Goal: Task Accomplishment & Management: Use online tool/utility

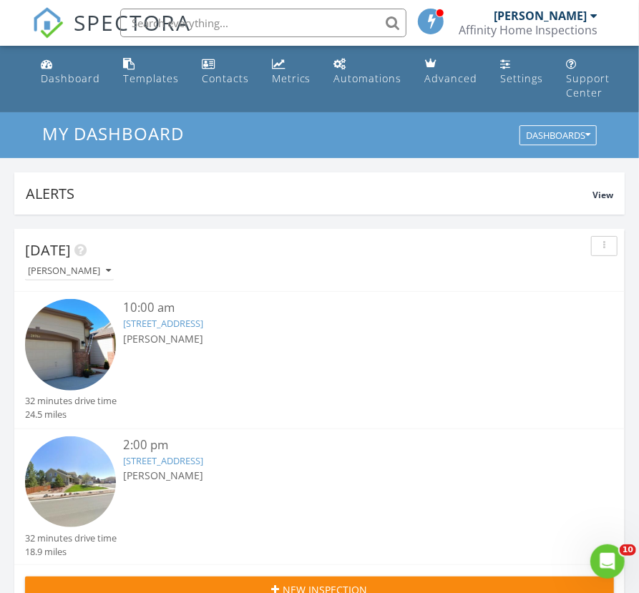
click at [203, 459] on link "6436 Sapphire Pointe Blvd, Castle Rock, CO 80108" at bounding box center [163, 460] width 80 height 13
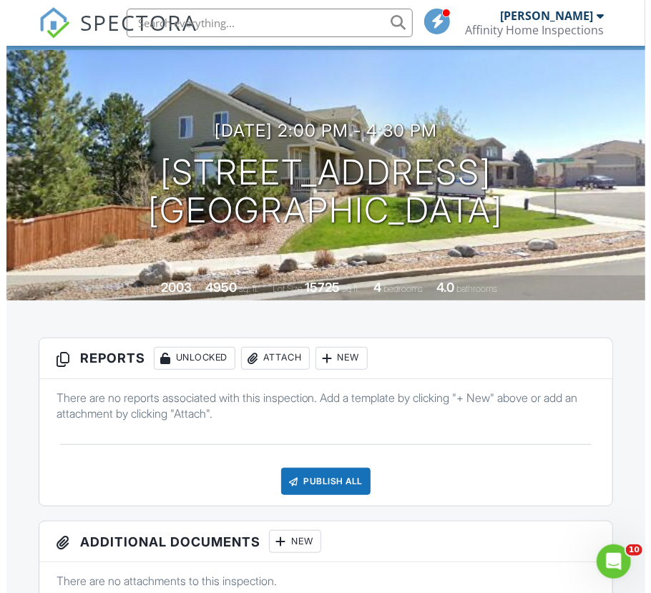
scroll to position [113, 0]
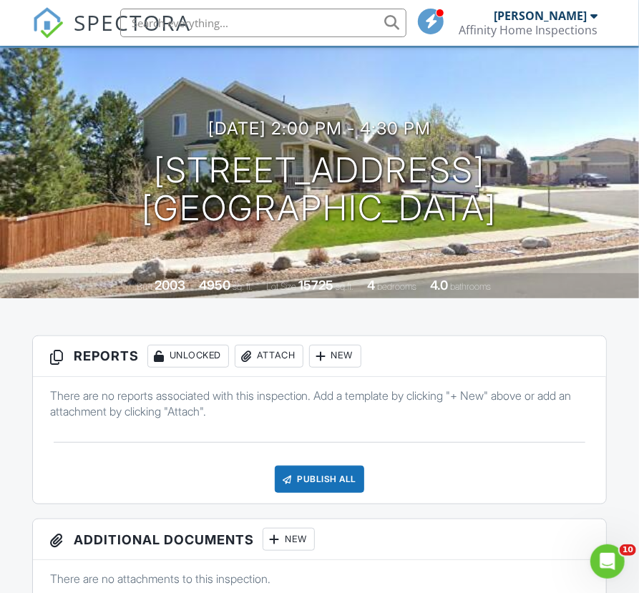
click at [328, 353] on div at bounding box center [321, 356] width 14 height 14
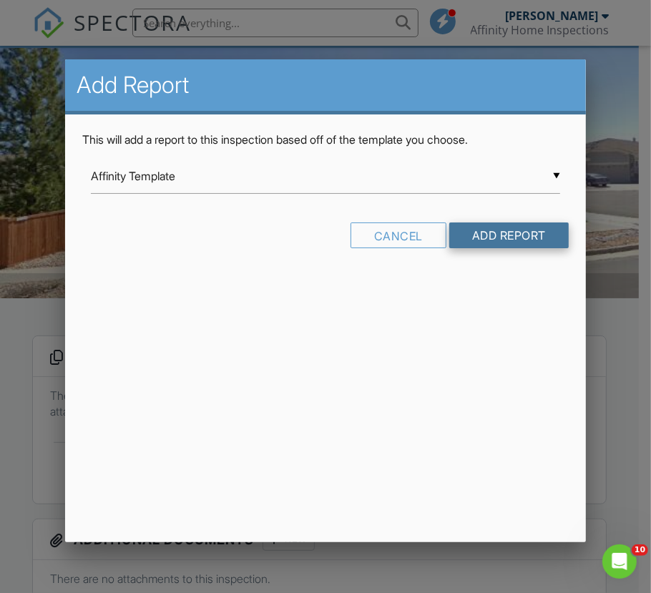
click at [515, 240] on input "Add Report" at bounding box center [508, 235] width 119 height 26
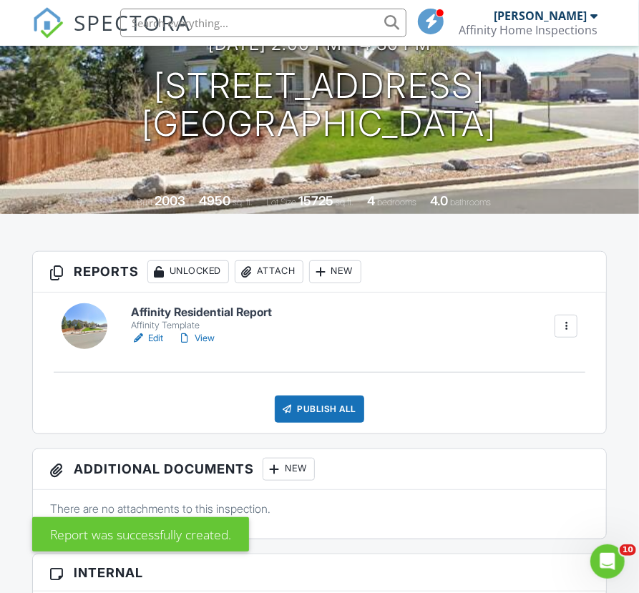
scroll to position [188, 0]
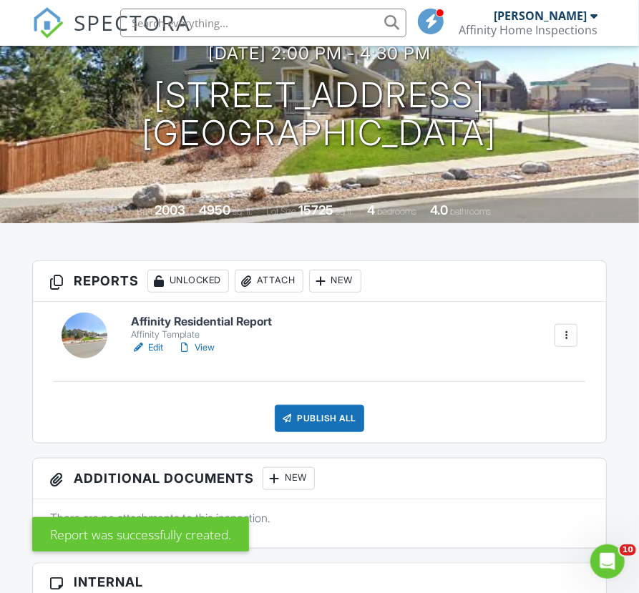
click at [160, 346] on link "Edit" at bounding box center [147, 347] width 32 height 14
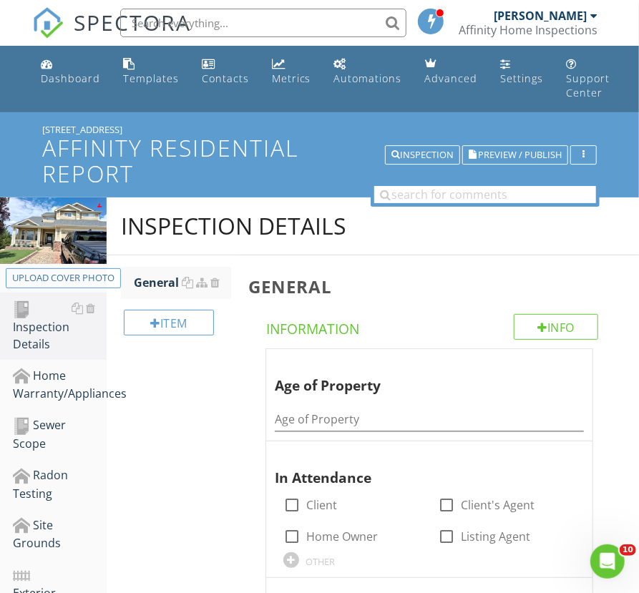
click at [196, 300] on div "Item" at bounding box center [176, 328] width 110 height 58
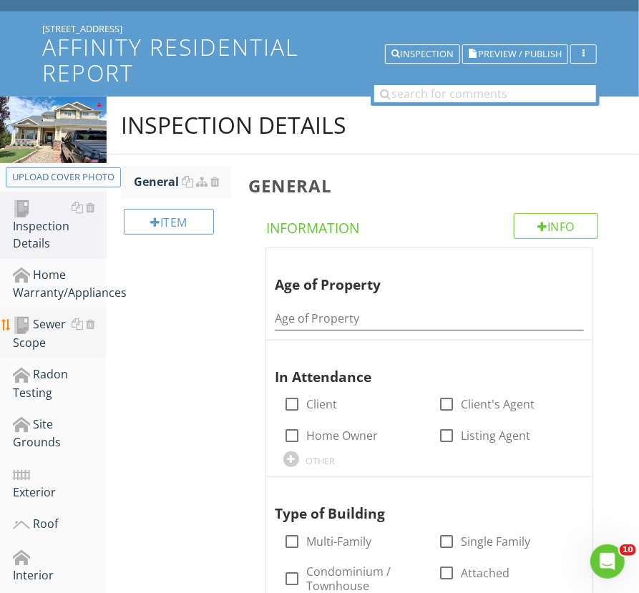
scroll to position [100, 0]
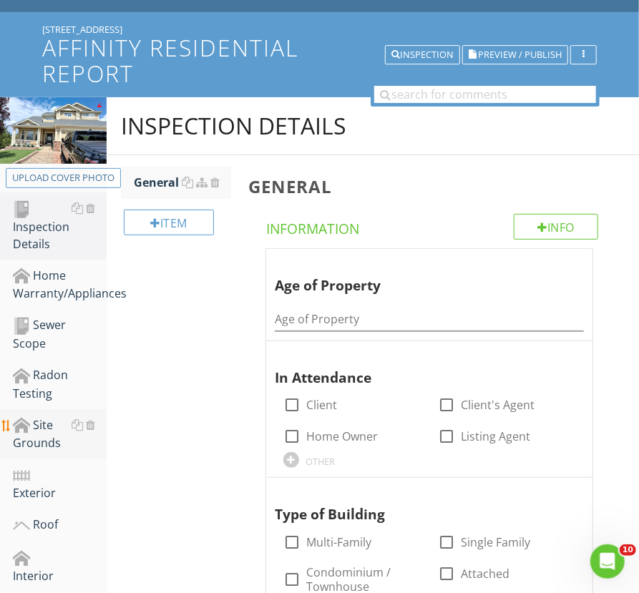
click at [30, 433] on div "Site Grounds" at bounding box center [60, 434] width 94 height 36
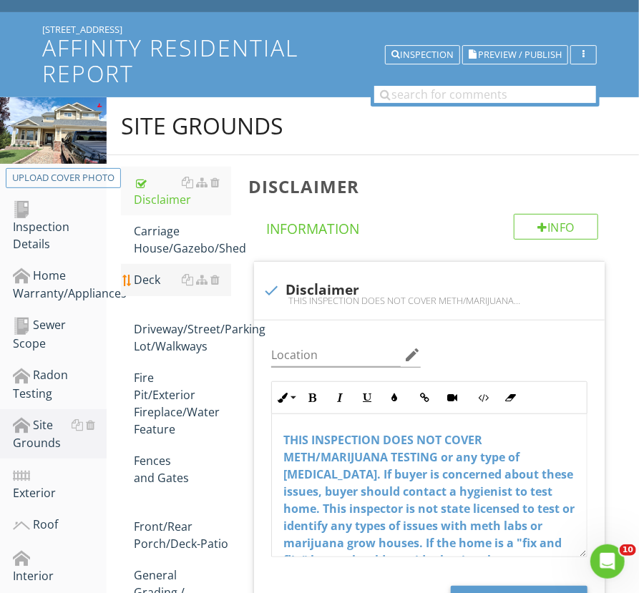
click at [145, 283] on div "Deck" at bounding box center [182, 279] width 97 height 17
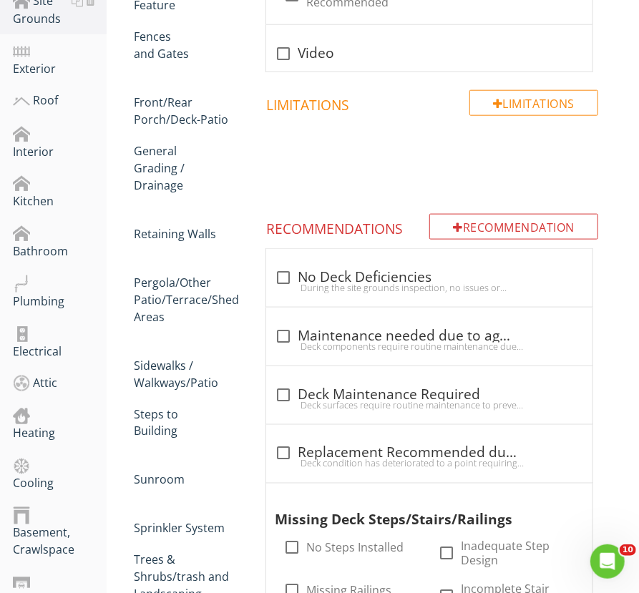
scroll to position [525, 0]
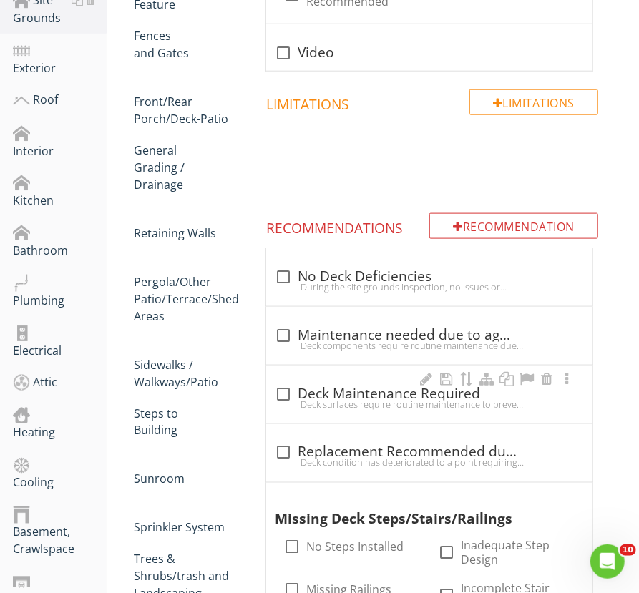
click at [394, 389] on div "check_box_outline_blank Deck Maintenance Required" at bounding box center [429, 394] width 309 height 17
checkbox input "true"
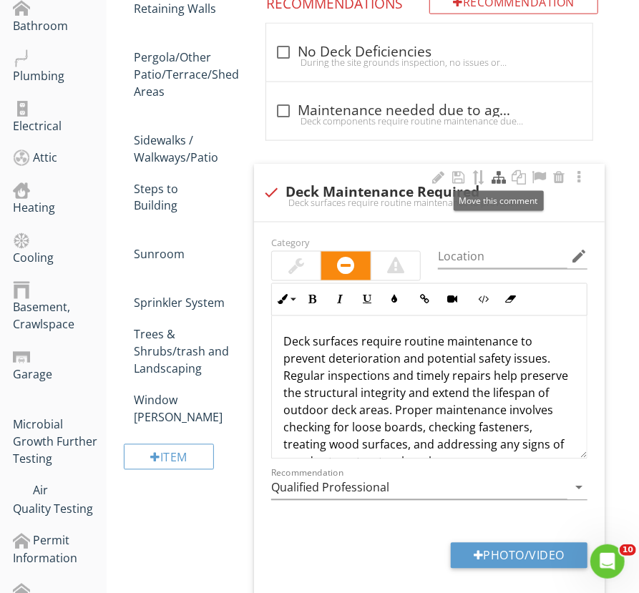
scroll to position [856, 0]
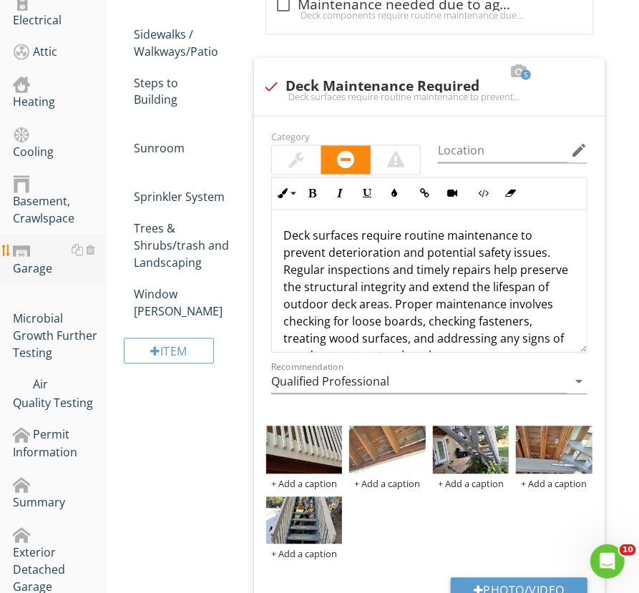
click at [52, 245] on div "Garage" at bounding box center [60, 260] width 94 height 36
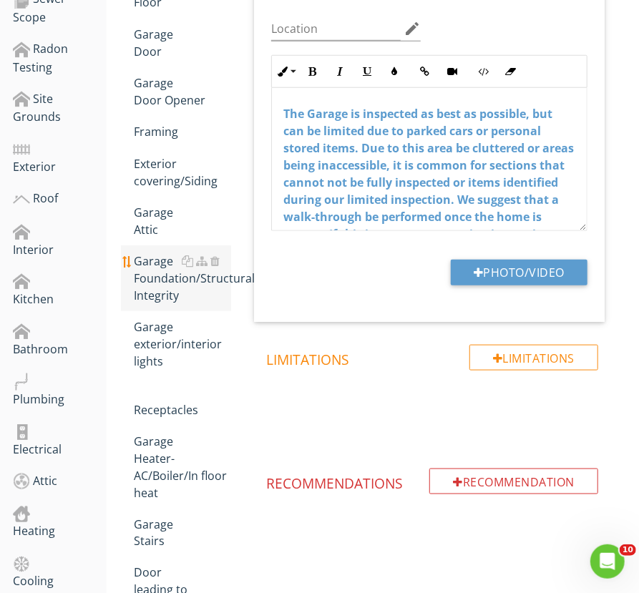
scroll to position [426, 0]
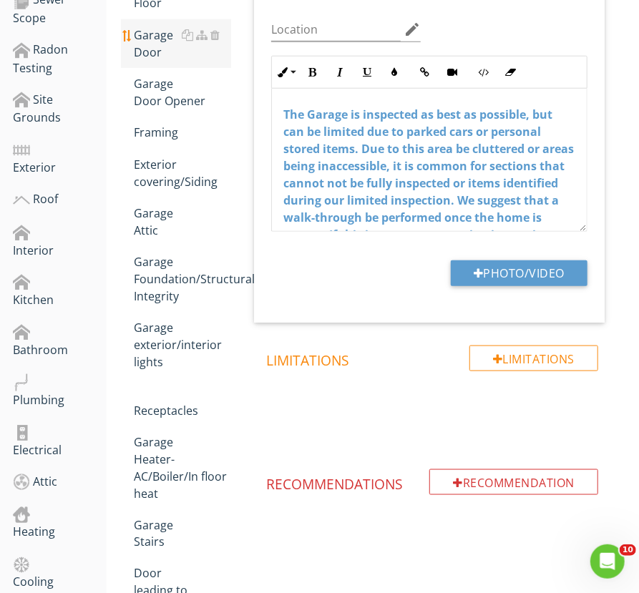
click at [154, 53] on div "Garage Door" at bounding box center [182, 43] width 97 height 34
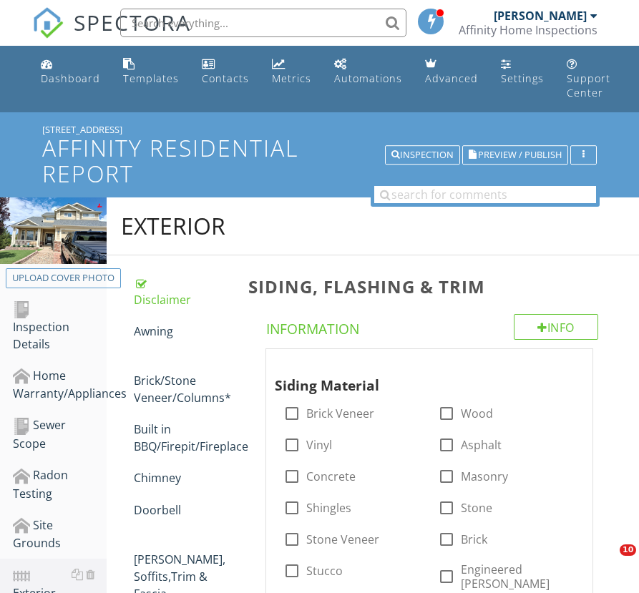
scroll to position [1168, 0]
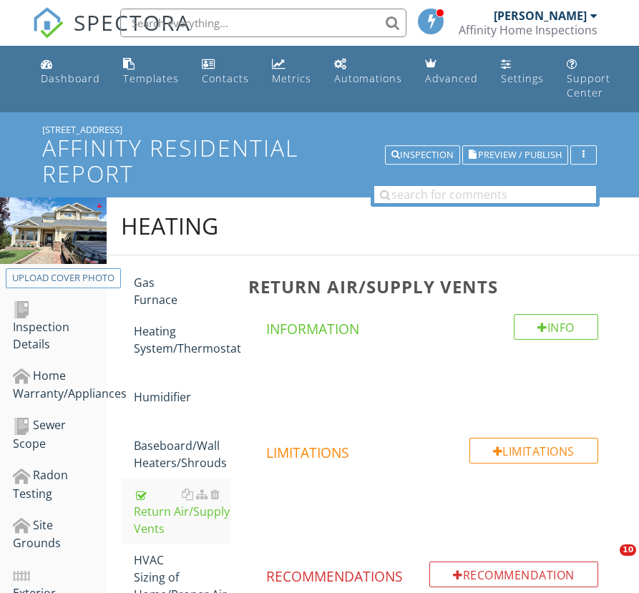
scroll to position [396, 0]
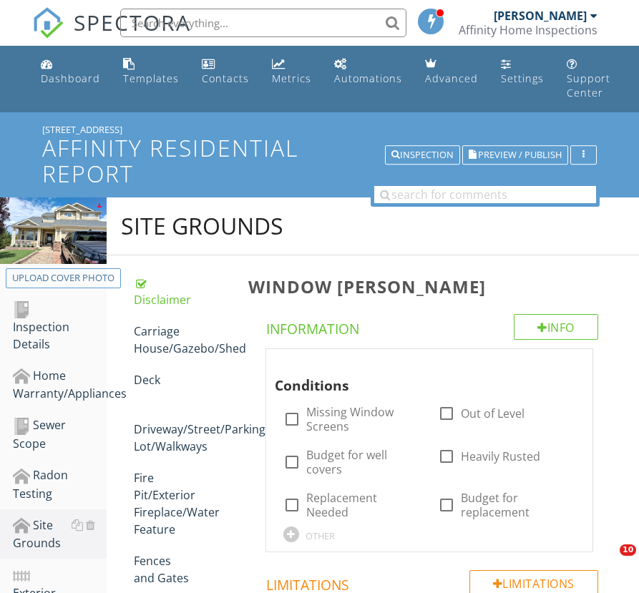
scroll to position [693, 0]
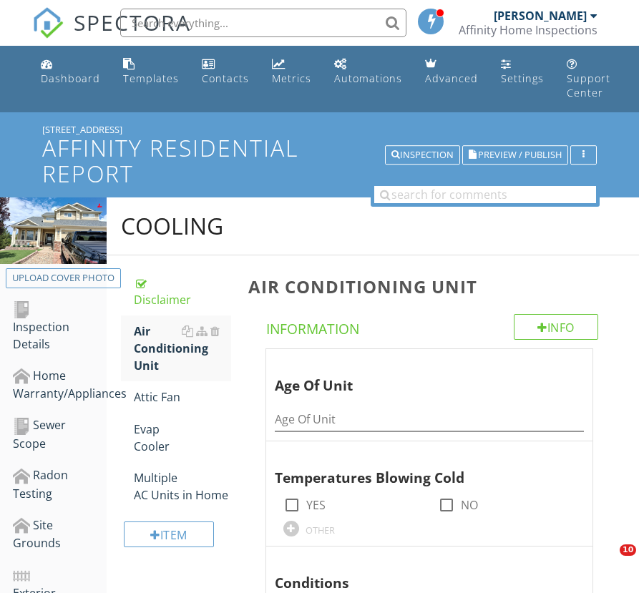
scroll to position [1015, 0]
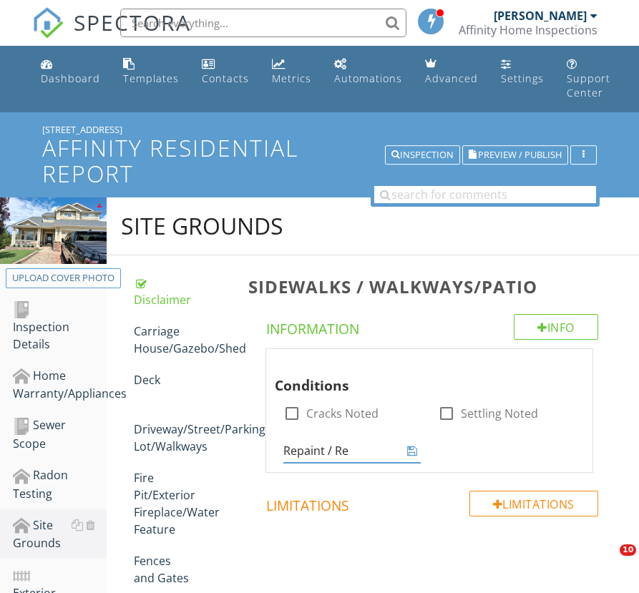
scroll to position [350, 0]
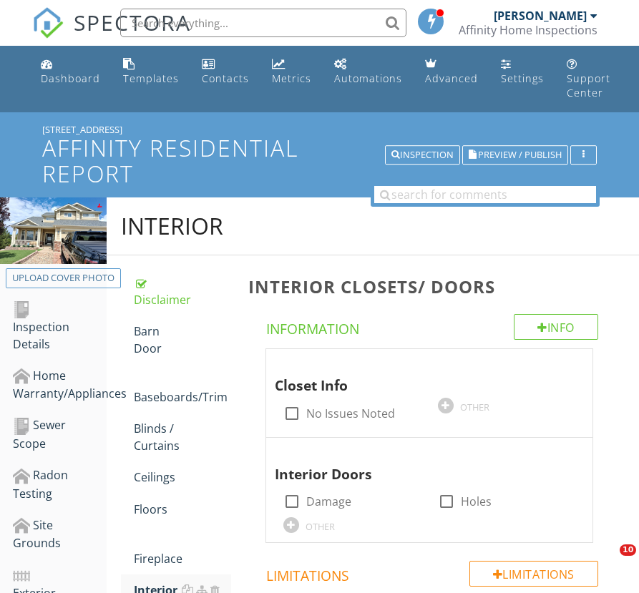
scroll to position [1013, 0]
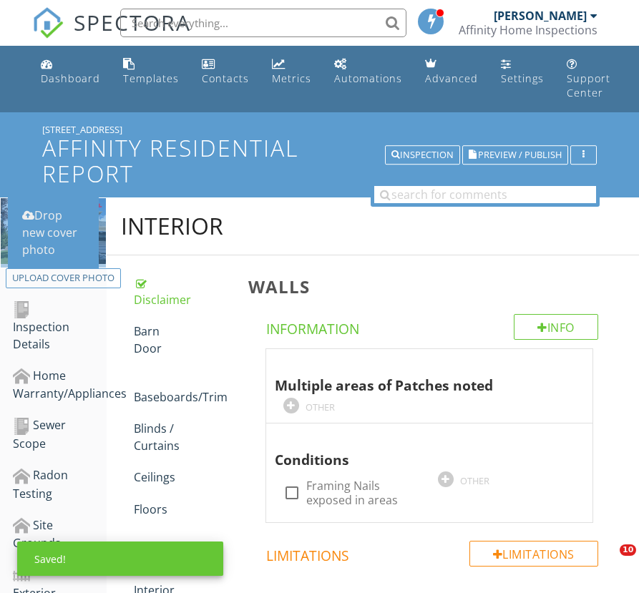
scroll to position [2095, 0]
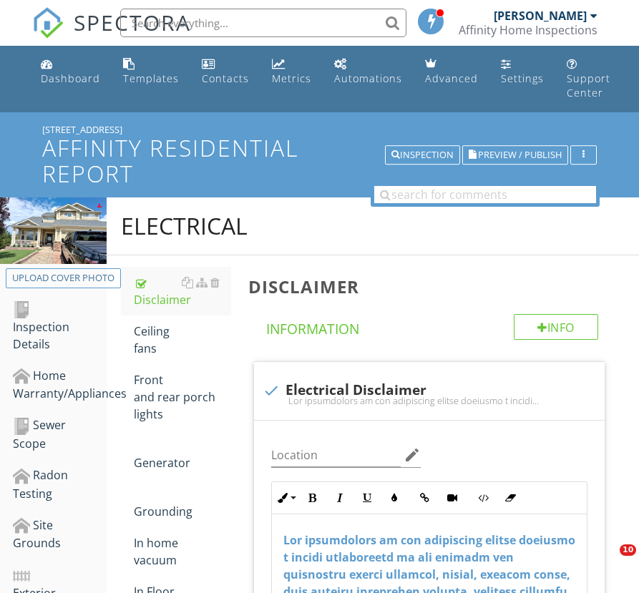
scroll to position [657, 0]
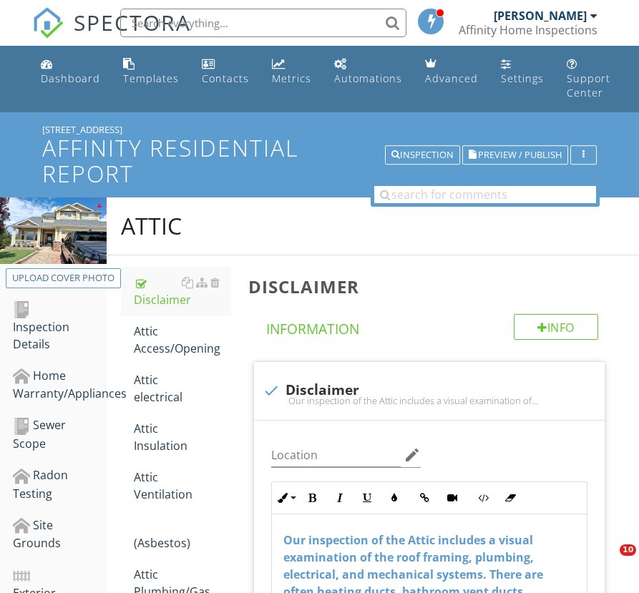
scroll to position [612, 0]
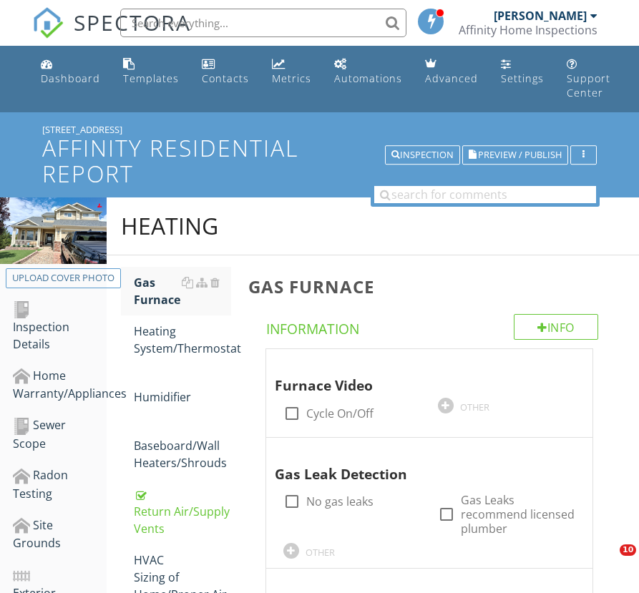
scroll to position [938, 0]
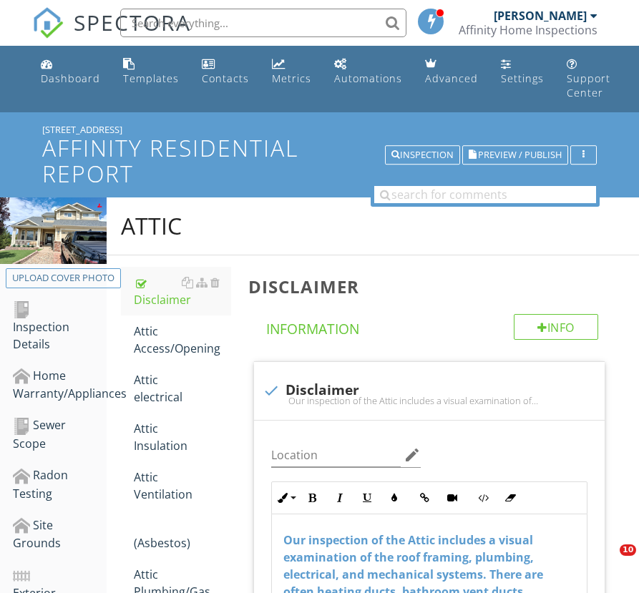
scroll to position [657, 0]
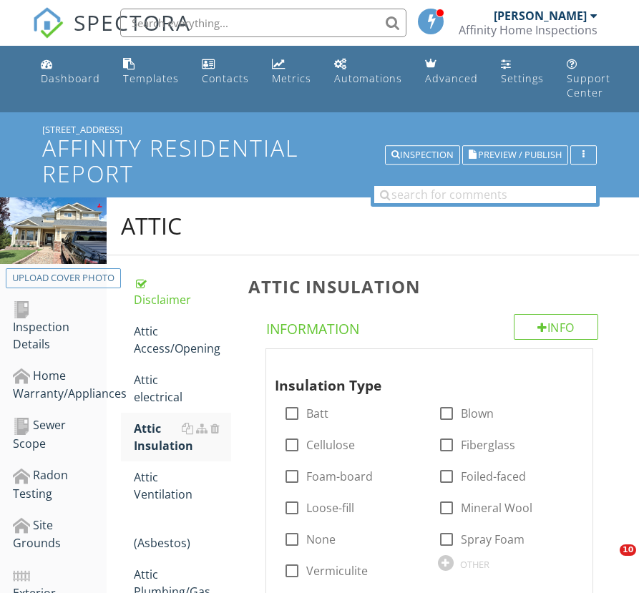
scroll to position [504, 0]
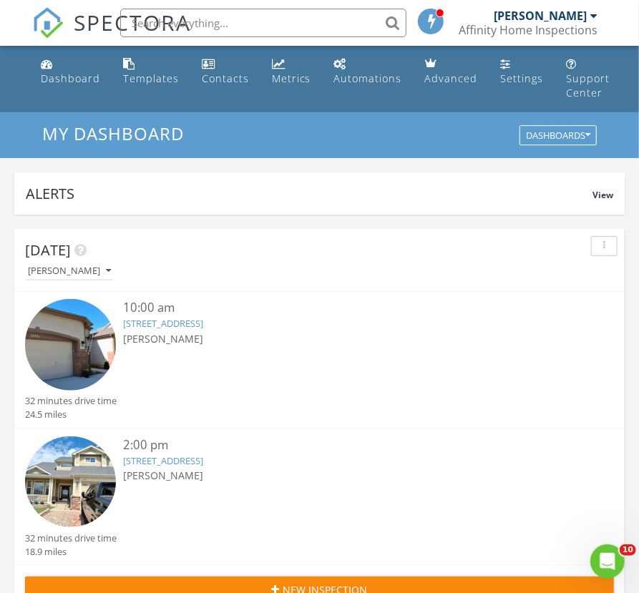
click at [203, 327] on link "20768 E Fair Ln, Centennial, CO 80016" at bounding box center [163, 323] width 80 height 13
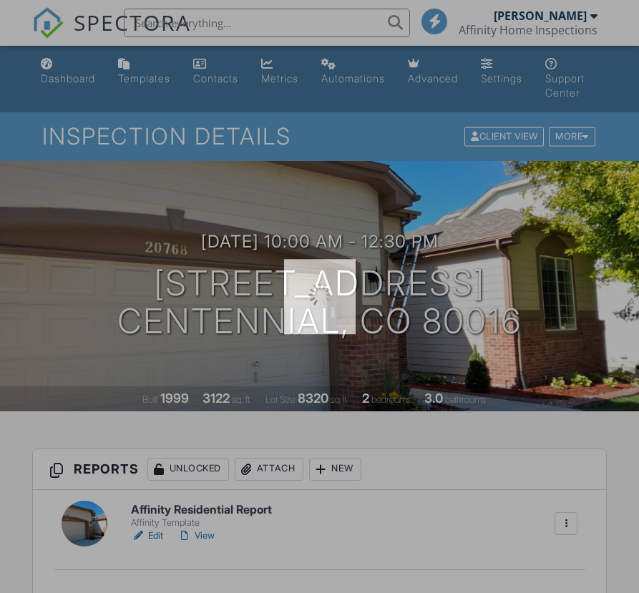
scroll to position [135, 0]
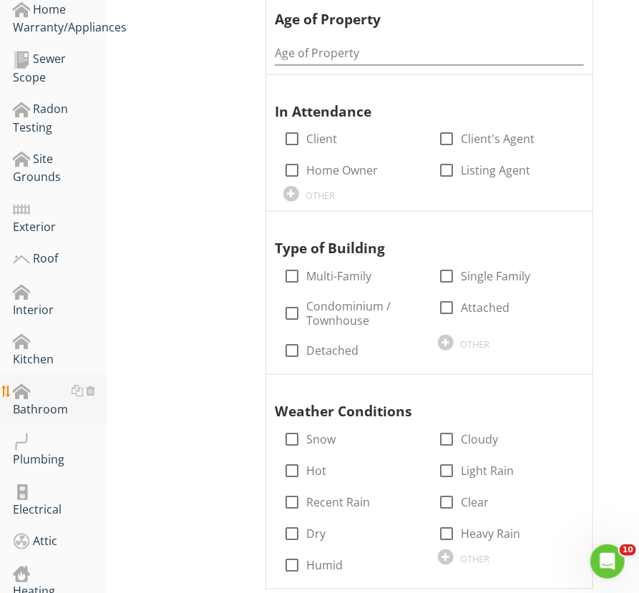
scroll to position [367, 0]
click at [26, 454] on div "Plumbing" at bounding box center [60, 449] width 94 height 36
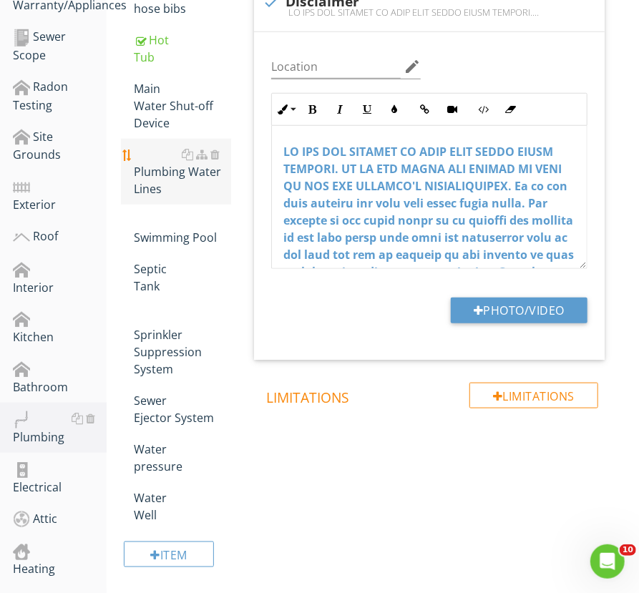
scroll to position [389, 0]
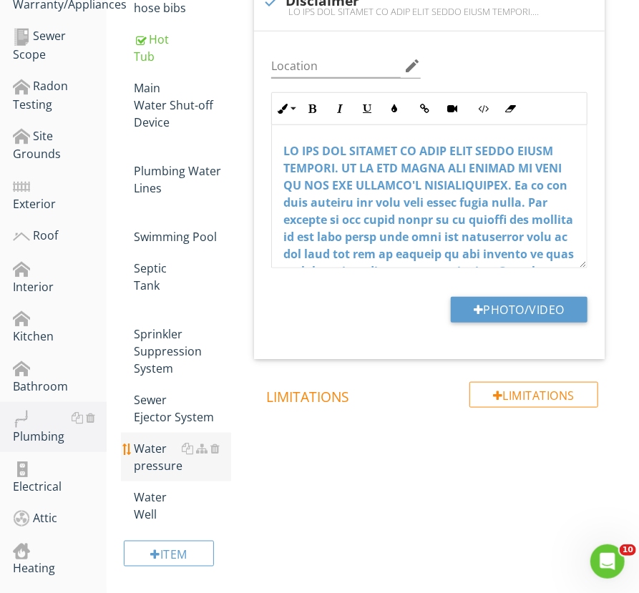
click at [155, 440] on div "Water pressure" at bounding box center [182, 457] width 97 height 34
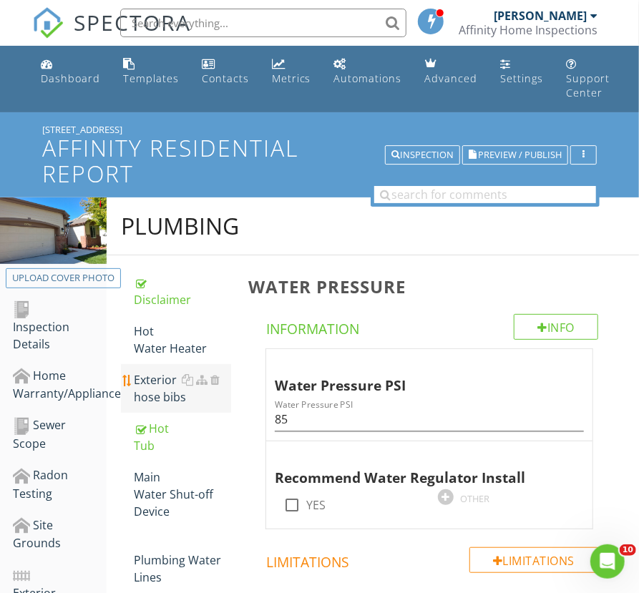
click at [158, 391] on div "Exterior hose bibs" at bounding box center [182, 388] width 97 height 34
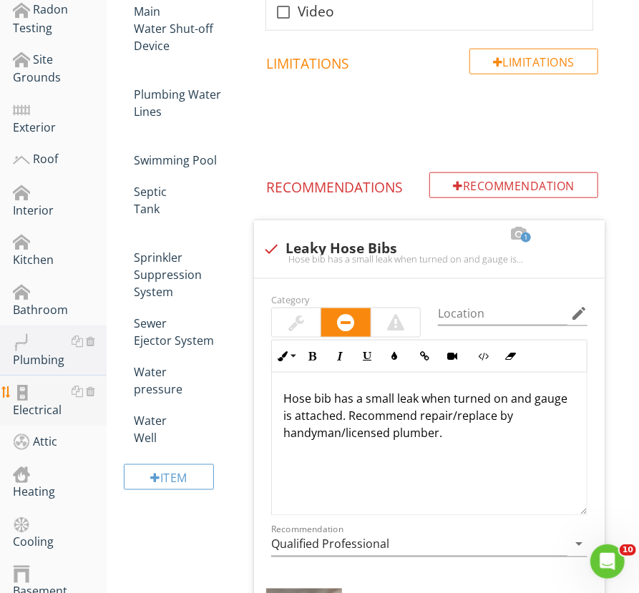
scroll to position [464, 0]
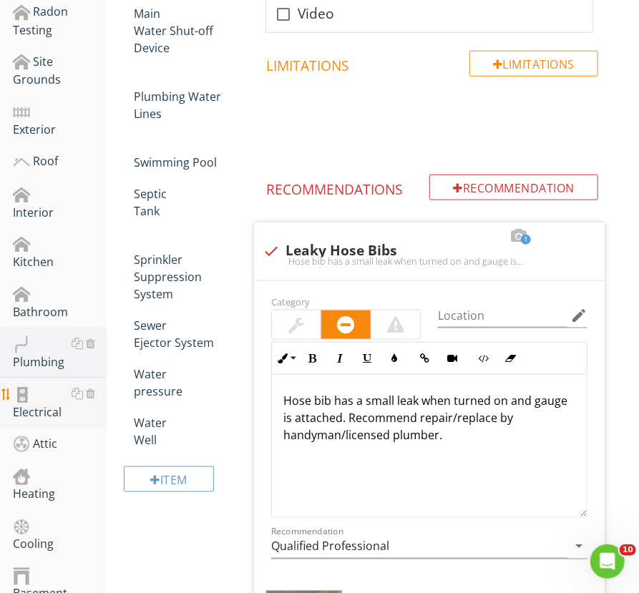
click at [21, 419] on link "Electrical" at bounding box center [60, 403] width 94 height 50
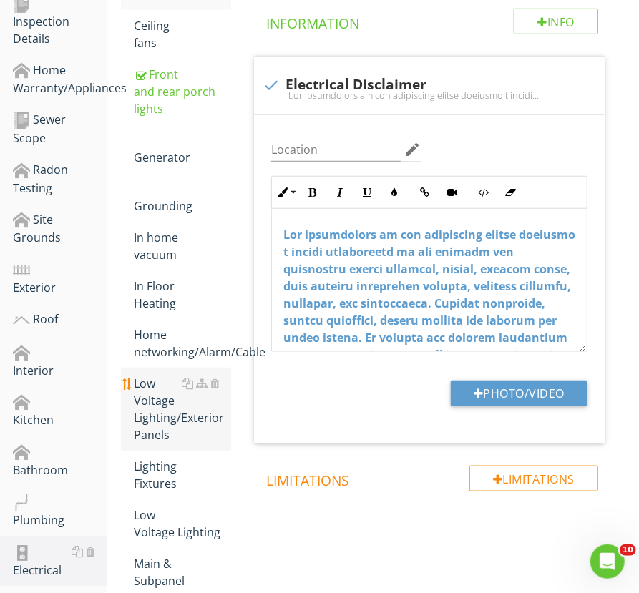
scroll to position [305, 0]
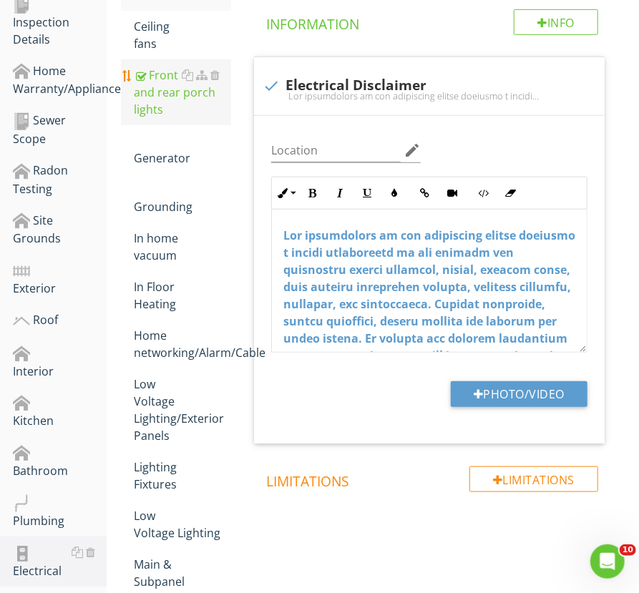
click at [172, 104] on div "Front and rear porch lights" at bounding box center [182, 93] width 97 height 52
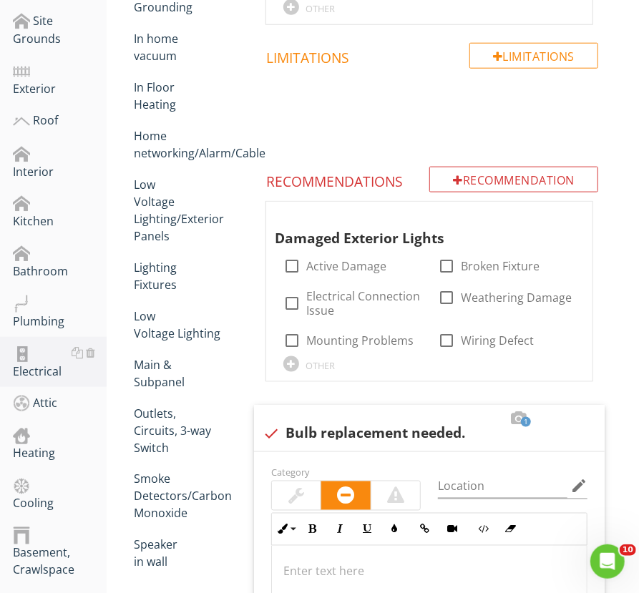
scroll to position [503, 0]
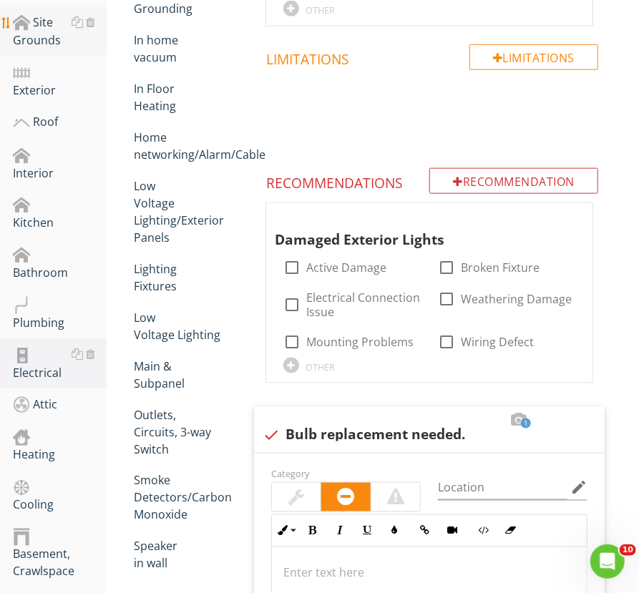
click at [16, 38] on div "Site Grounds" at bounding box center [60, 32] width 94 height 36
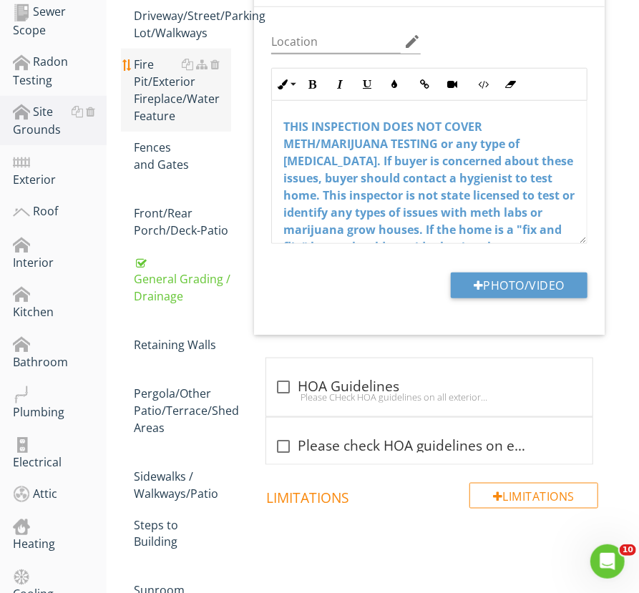
scroll to position [337, 0]
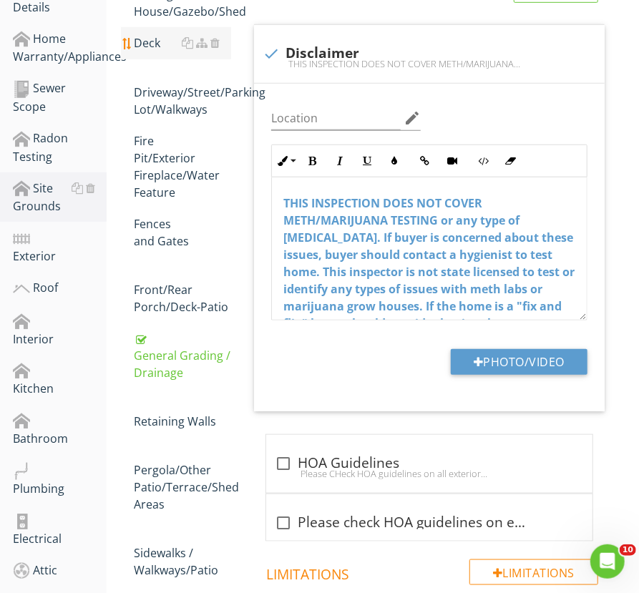
click at [144, 45] on div "Deck" at bounding box center [182, 42] width 97 height 17
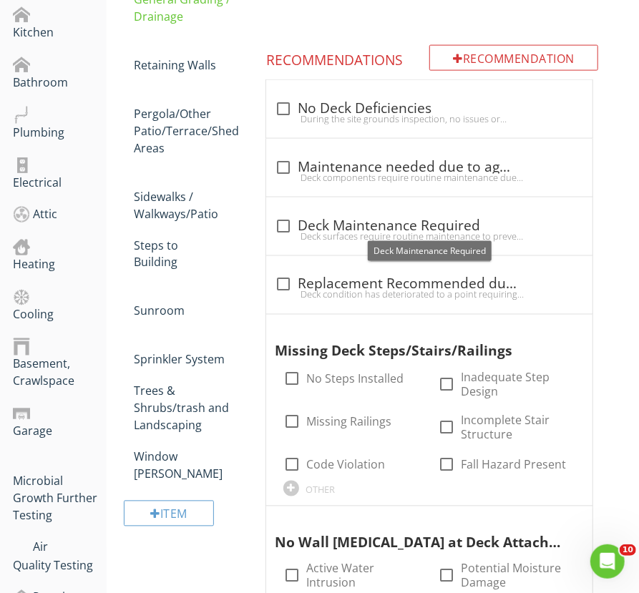
scroll to position [695, 0]
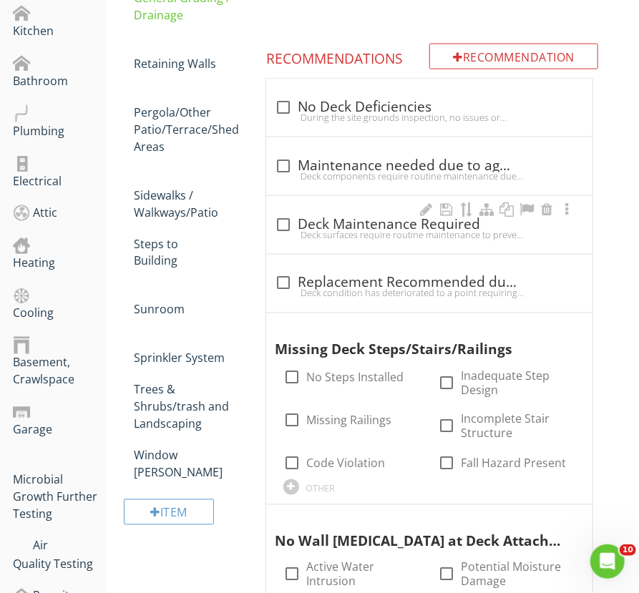
click at [351, 230] on div "Deck surfaces require routine maintenance to prevent deterioration and potentia…" at bounding box center [429, 234] width 309 height 11
checkbox input "true"
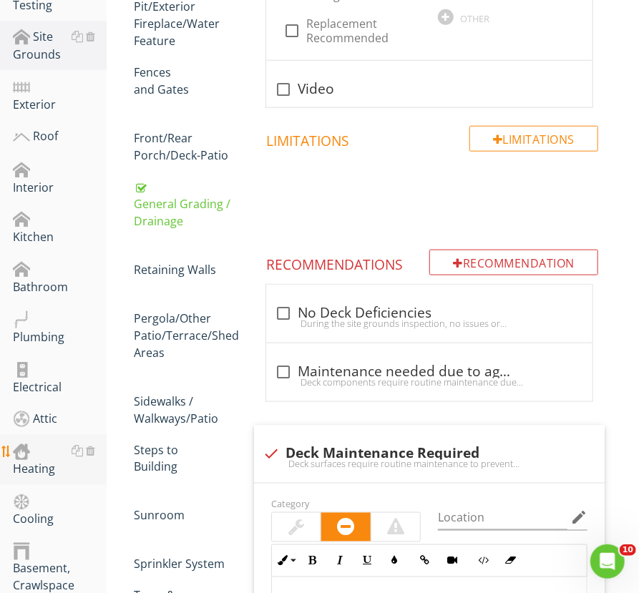
scroll to position [486, 0]
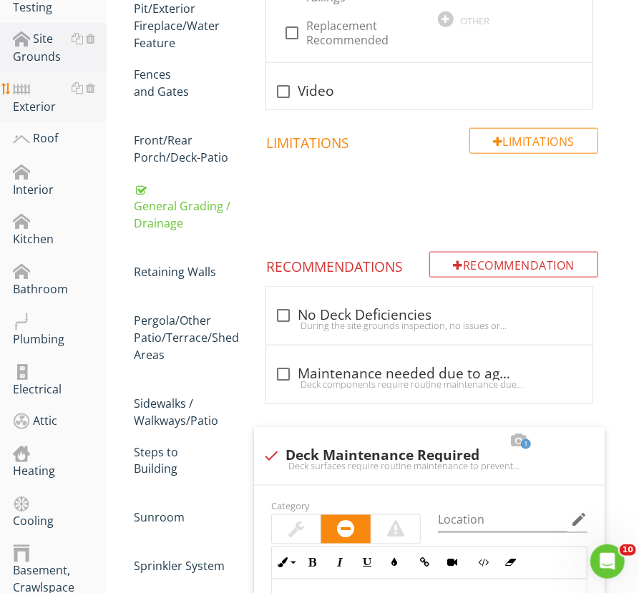
click at [34, 104] on div "Exterior" at bounding box center [60, 97] width 94 height 36
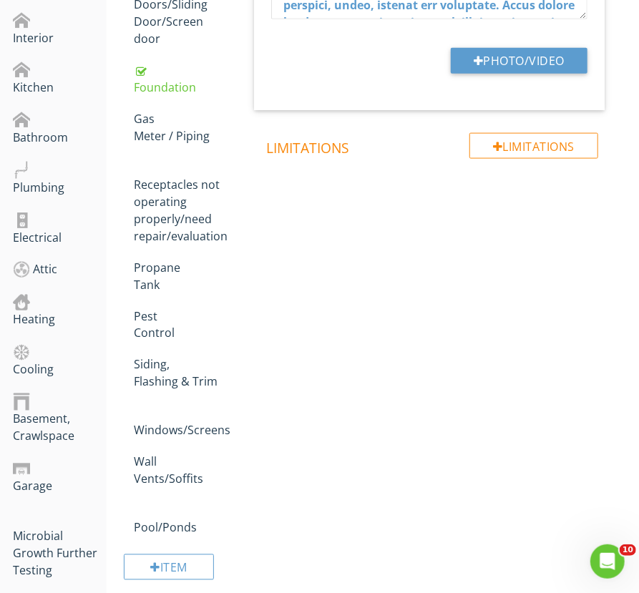
scroll to position [639, 0]
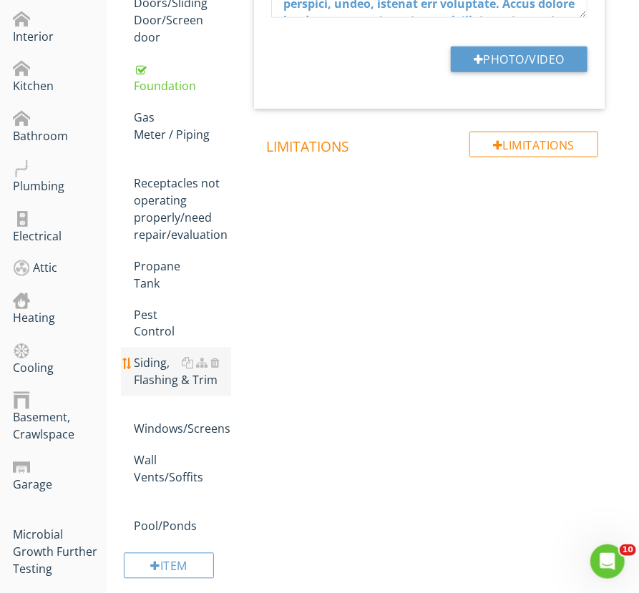
click at [167, 355] on div "Siding, Flashing & Trim" at bounding box center [182, 372] width 97 height 34
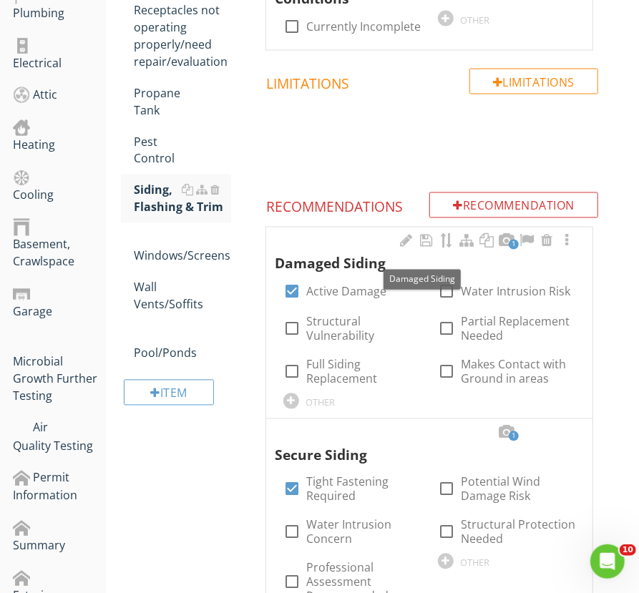
scroll to position [827, 0]
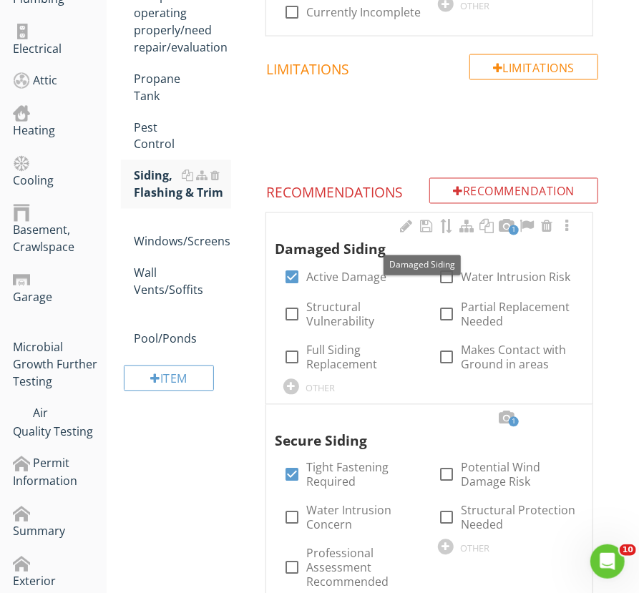
click at [511, 225] on span "1" at bounding box center [514, 230] width 10 height 10
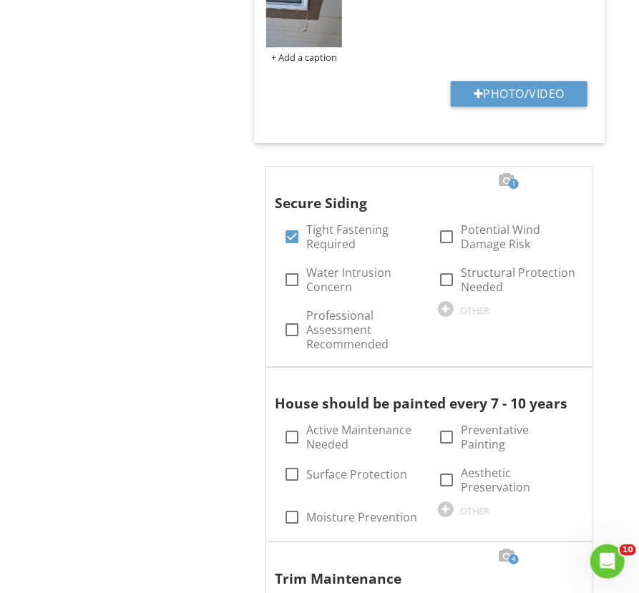
scroll to position [1557, 0]
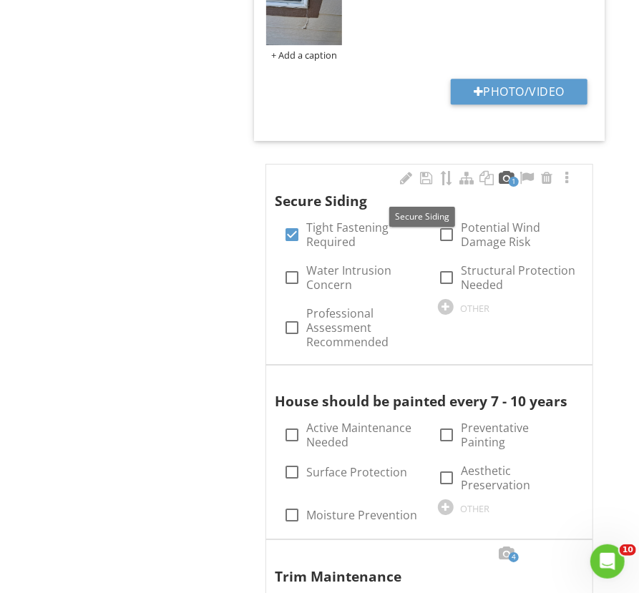
click at [506, 172] on div at bounding box center [506, 178] width 17 height 14
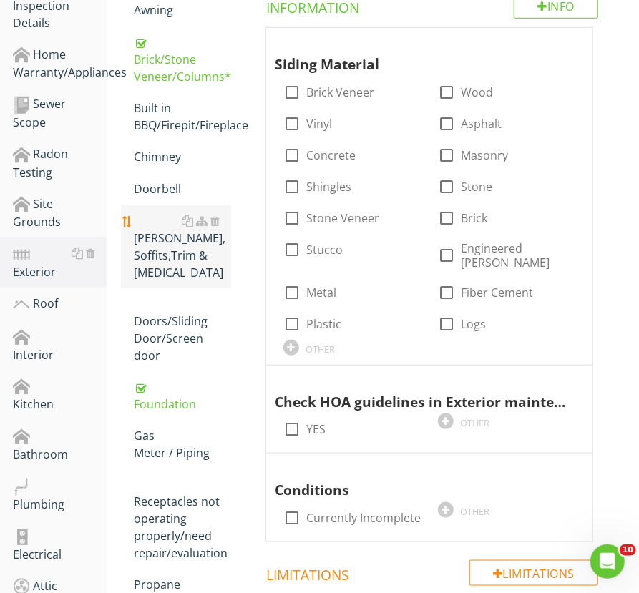
scroll to position [301, 0]
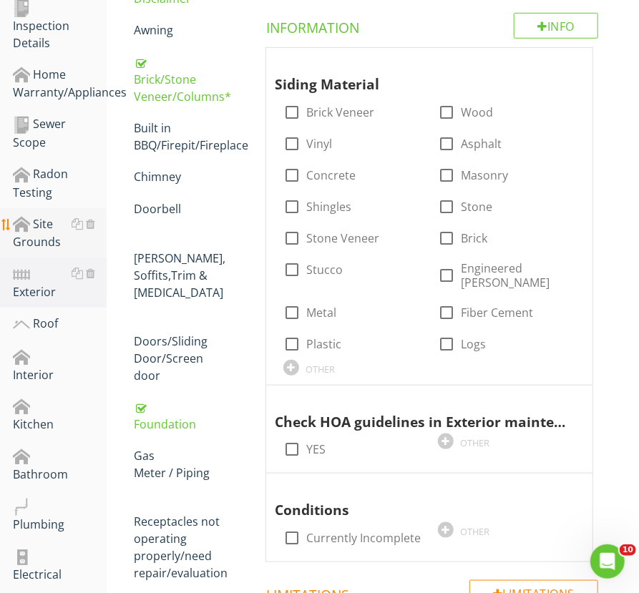
click at [39, 230] on div "Site Grounds" at bounding box center [60, 233] width 94 height 36
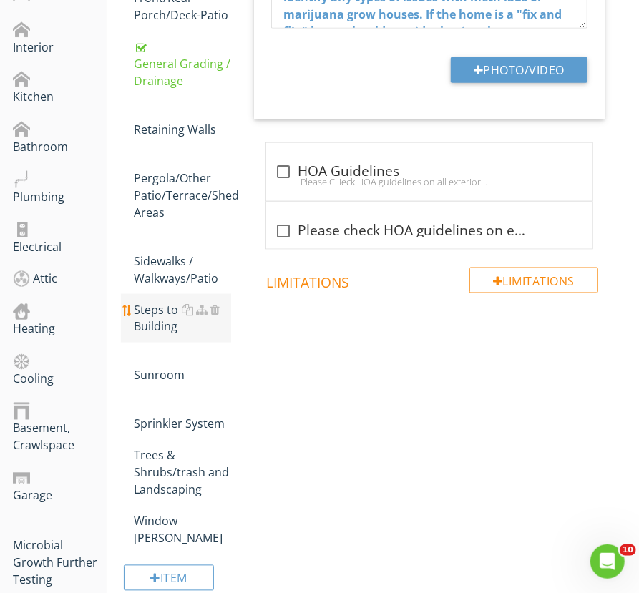
scroll to position [629, 0]
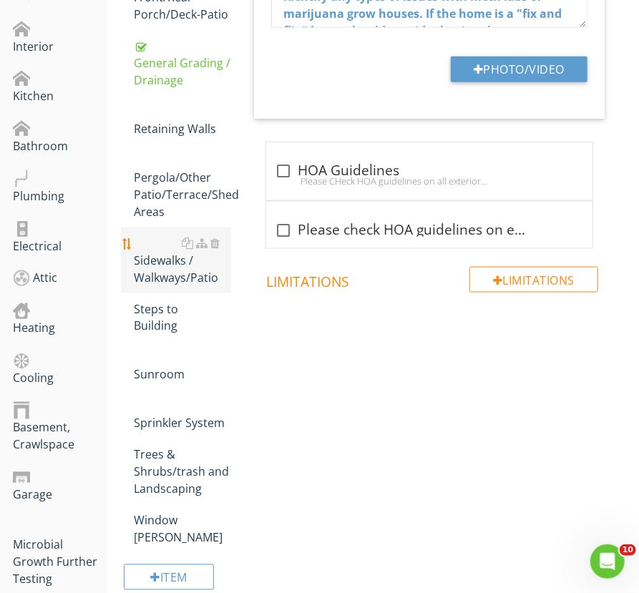
click at [169, 275] on div "Sidewalks / Walkways/Patio" at bounding box center [182, 261] width 97 height 52
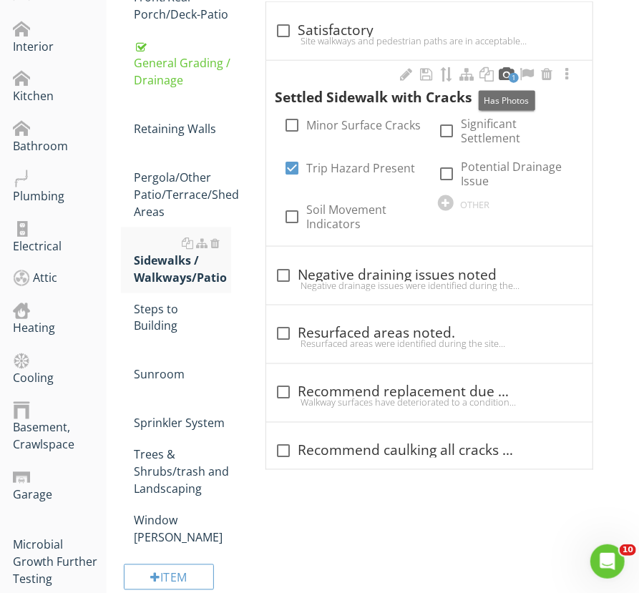
click at [505, 76] on div at bounding box center [506, 74] width 17 height 14
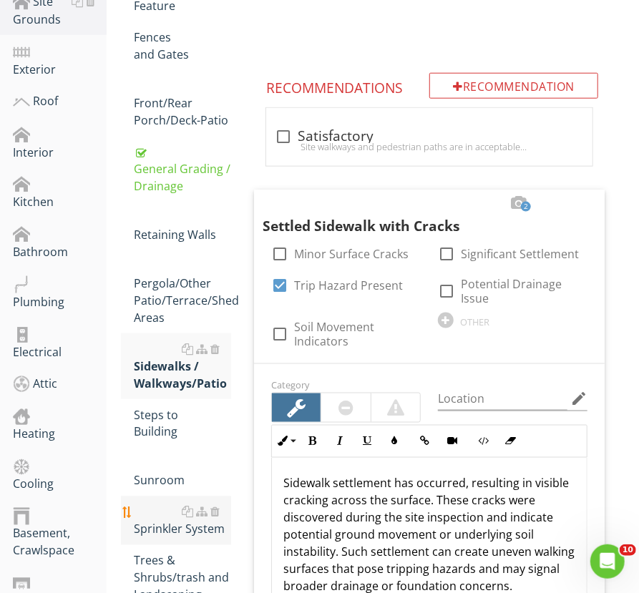
scroll to position [523, 0]
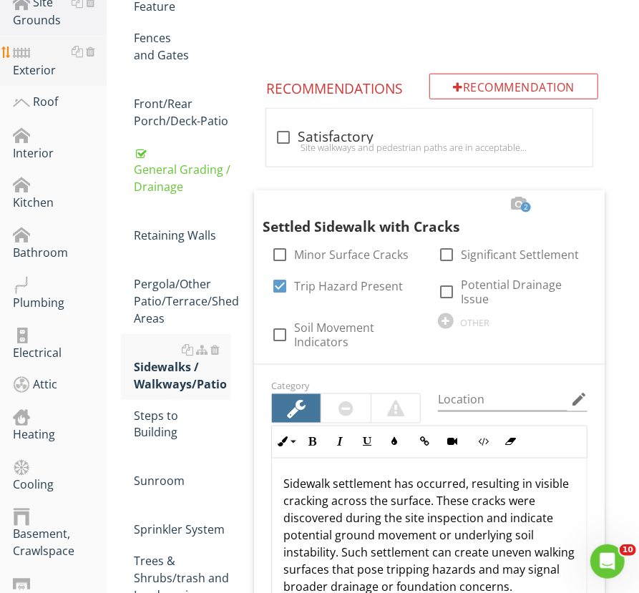
click at [49, 62] on div "Exterior" at bounding box center [60, 61] width 94 height 36
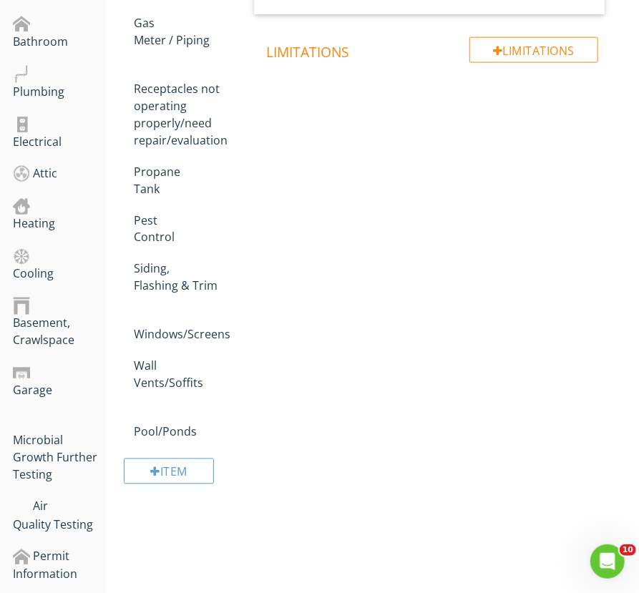
scroll to position [732, 0]
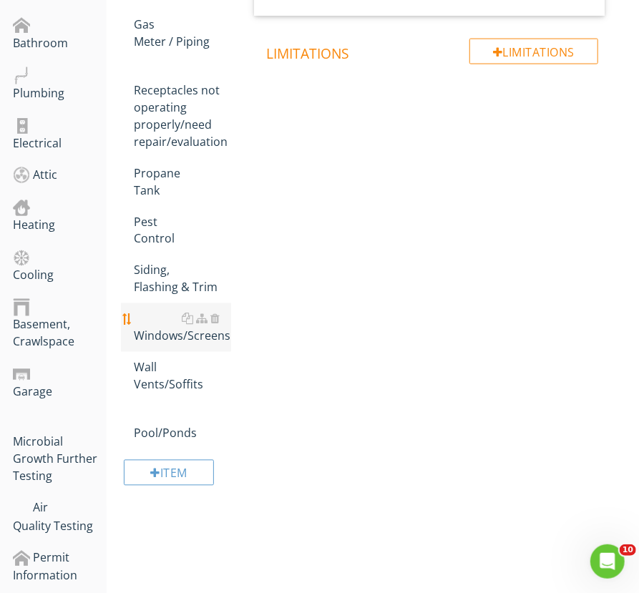
click at [161, 310] on div "Windows/Screens" at bounding box center [182, 327] width 97 height 34
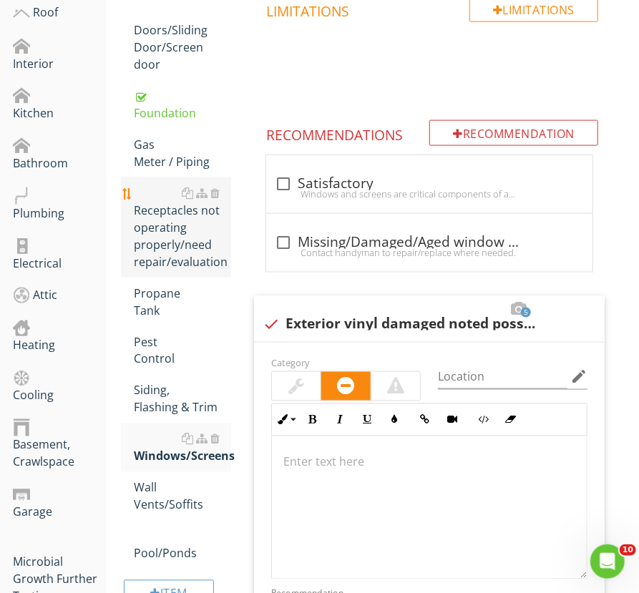
scroll to position [614, 0]
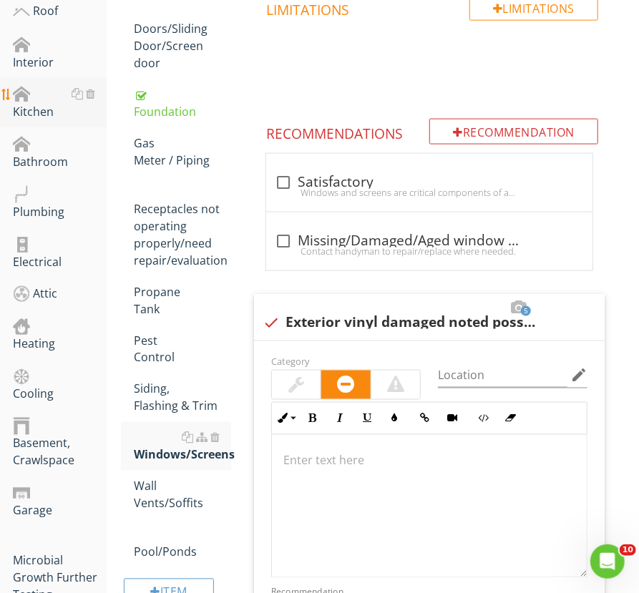
click at [50, 114] on div "Kitchen" at bounding box center [60, 103] width 94 height 36
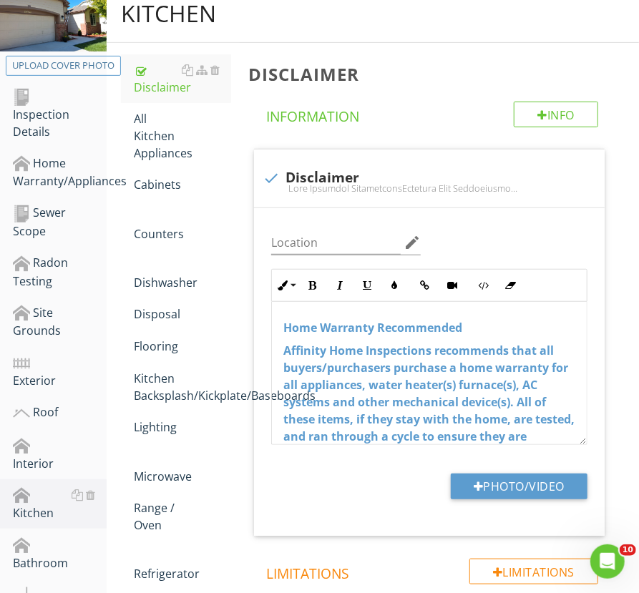
scroll to position [212, 0]
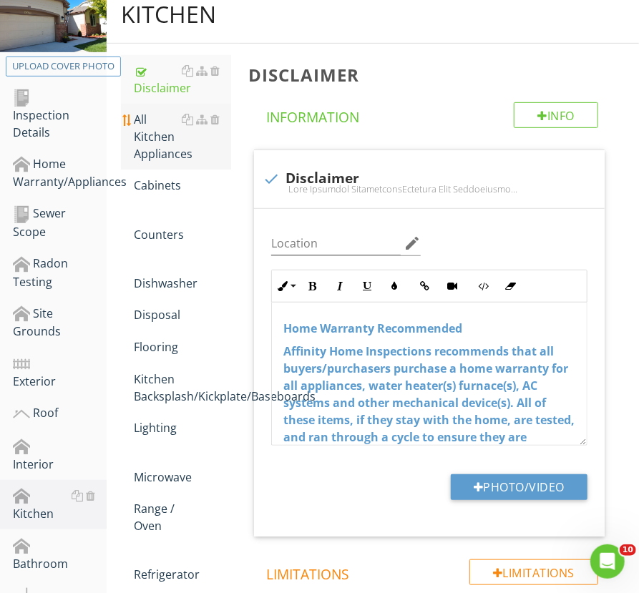
click at [160, 153] on div "All Kitchen Appliances" at bounding box center [182, 137] width 97 height 52
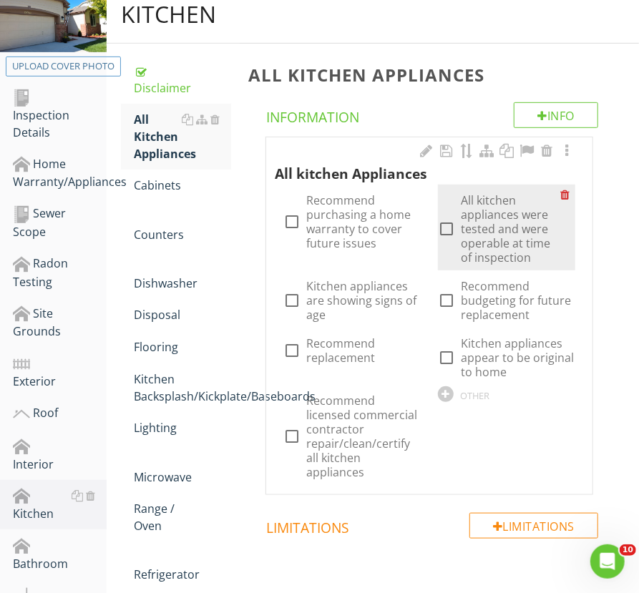
click at [505, 234] on label "All kitchen appliances were tested and were operable at time of inspection" at bounding box center [510, 229] width 99 height 72
checkbox input "true"
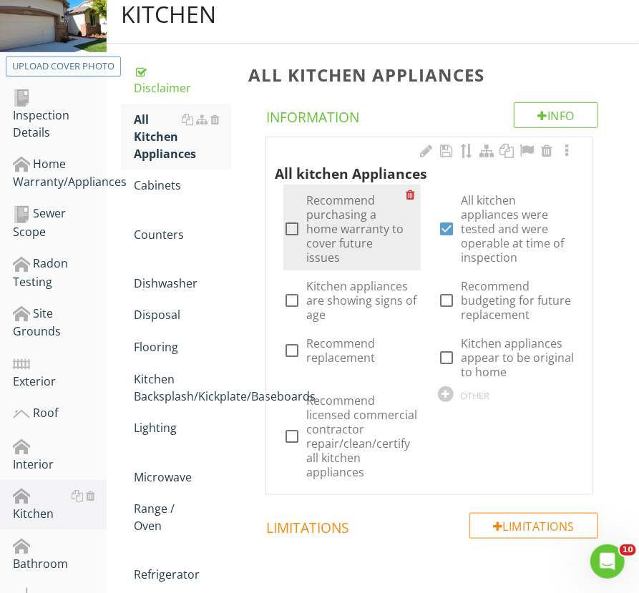
click at [356, 211] on label "Recommend purchasing a home warranty to cover future issues" at bounding box center [355, 229] width 99 height 72
checkbox input "true"
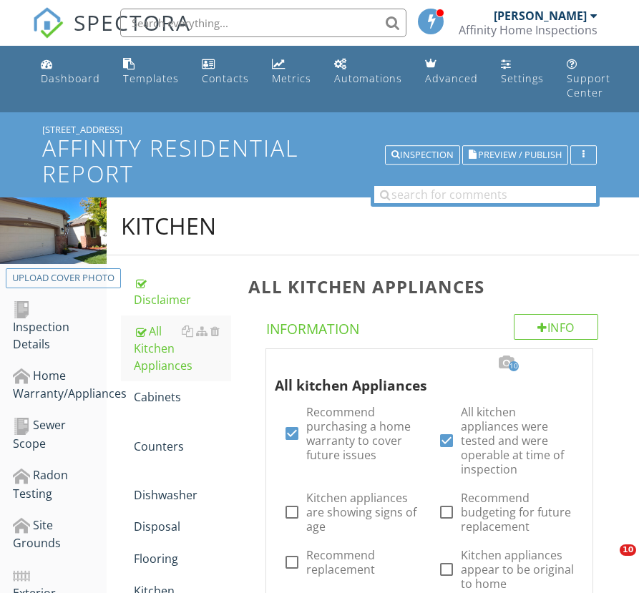
scroll to position [212, 0]
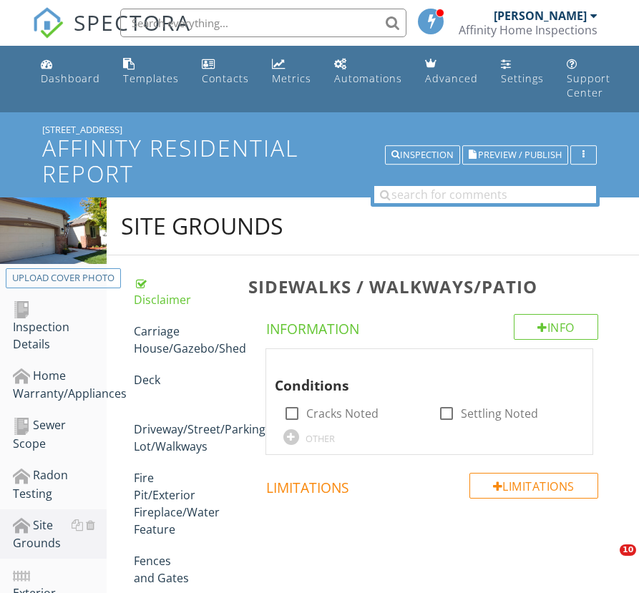
scroll to position [589, 0]
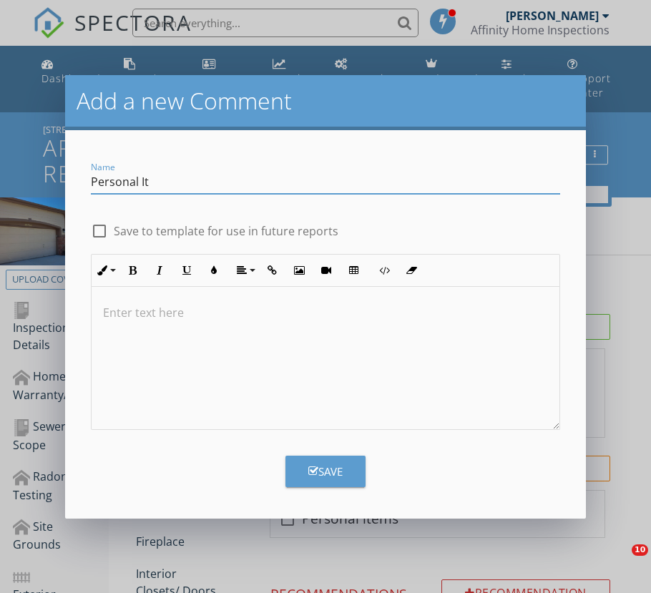
scroll to position [393, 0]
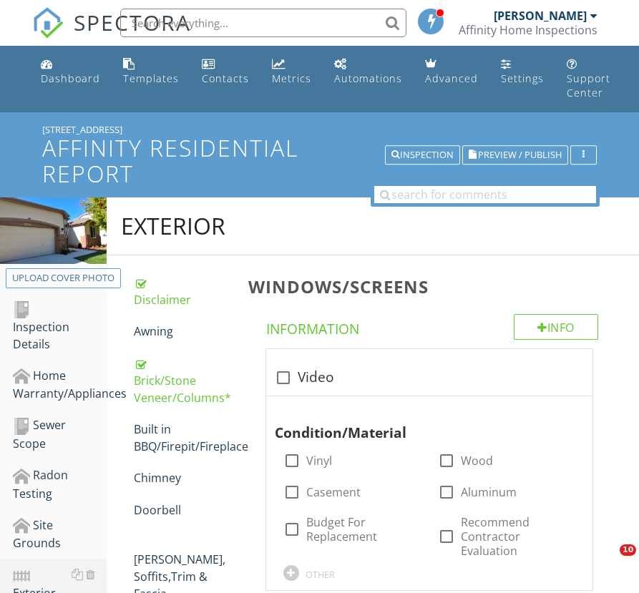
scroll to position [2040, 0]
